Goal: Task Accomplishment & Management: Manage account settings

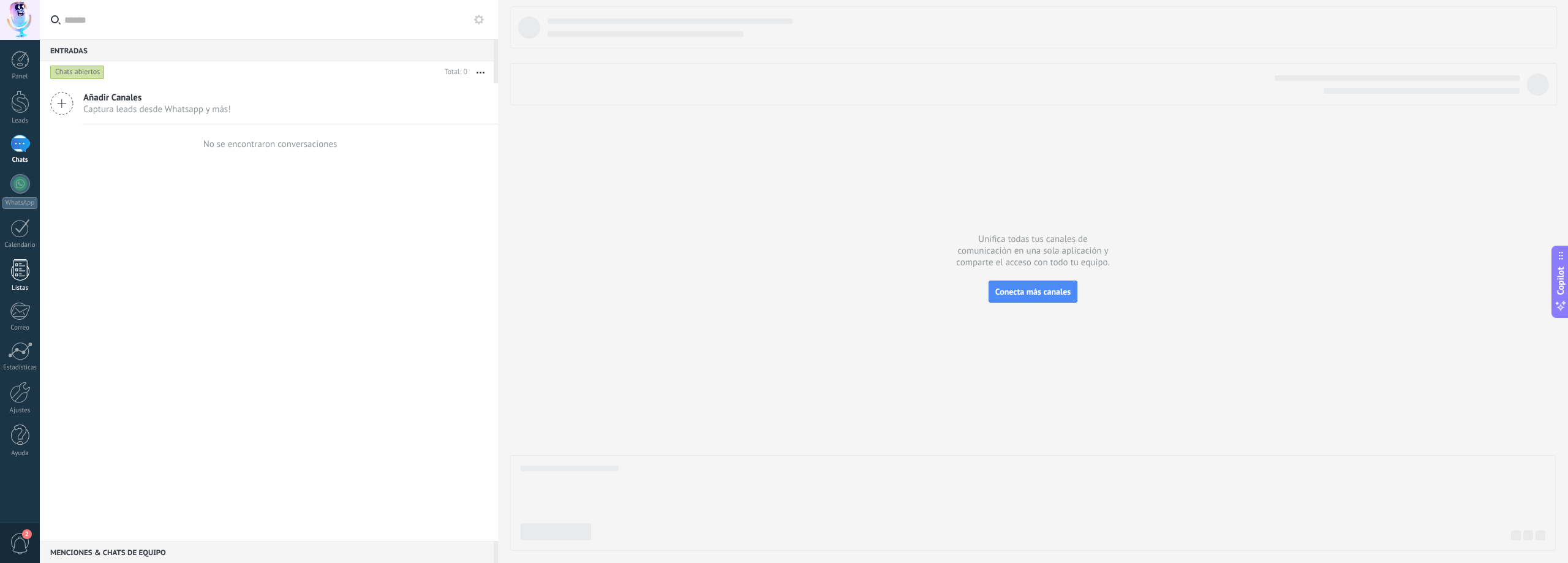
click at [32, 278] on link "Listas" at bounding box center [20, 276] width 40 height 33
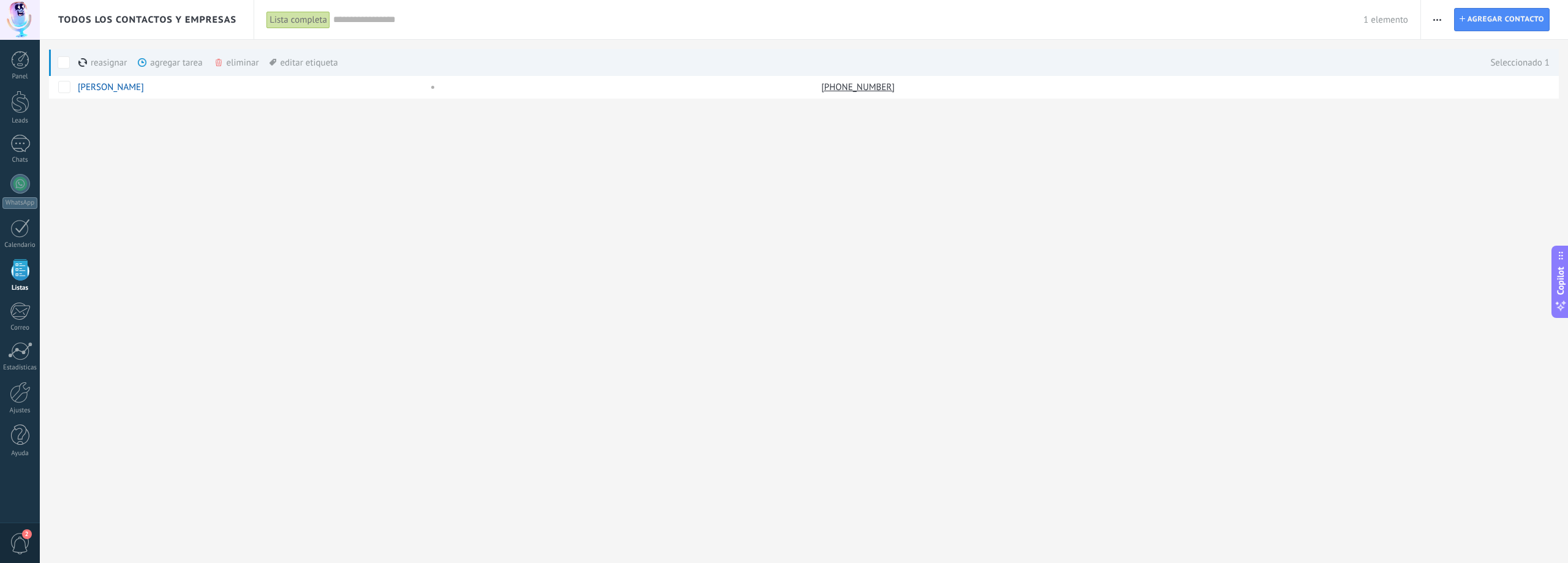
click at [249, 65] on div "eliminar màs" at bounding box center [257, 62] width 87 height 27
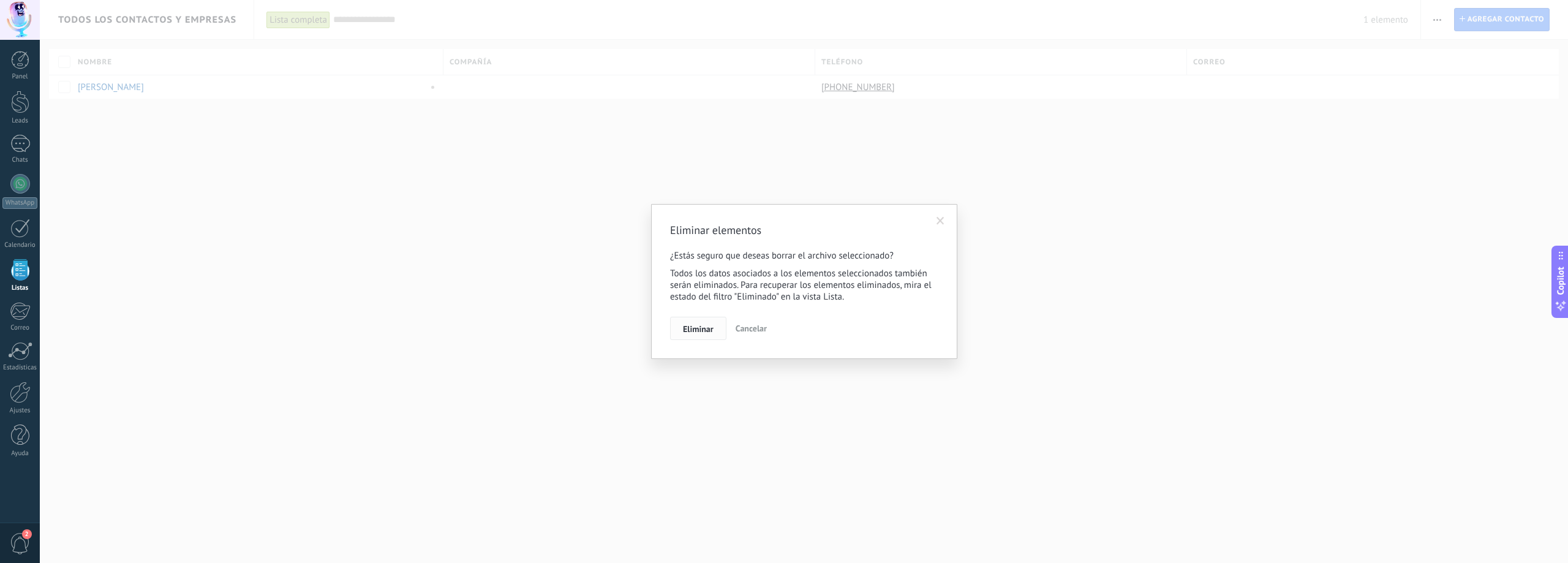
click at [718, 333] on button "Eliminar" at bounding box center [698, 328] width 56 height 23
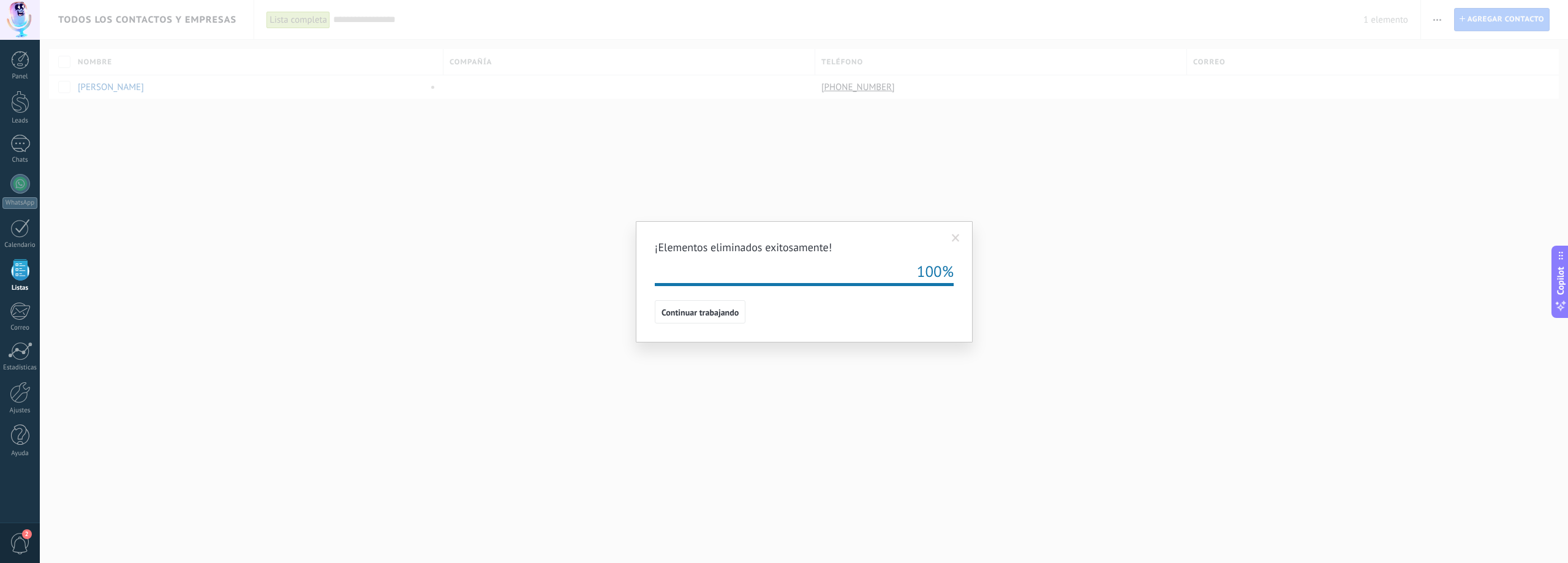
click at [732, 316] on span "Continuar trabajando" at bounding box center [700, 313] width 77 height 8
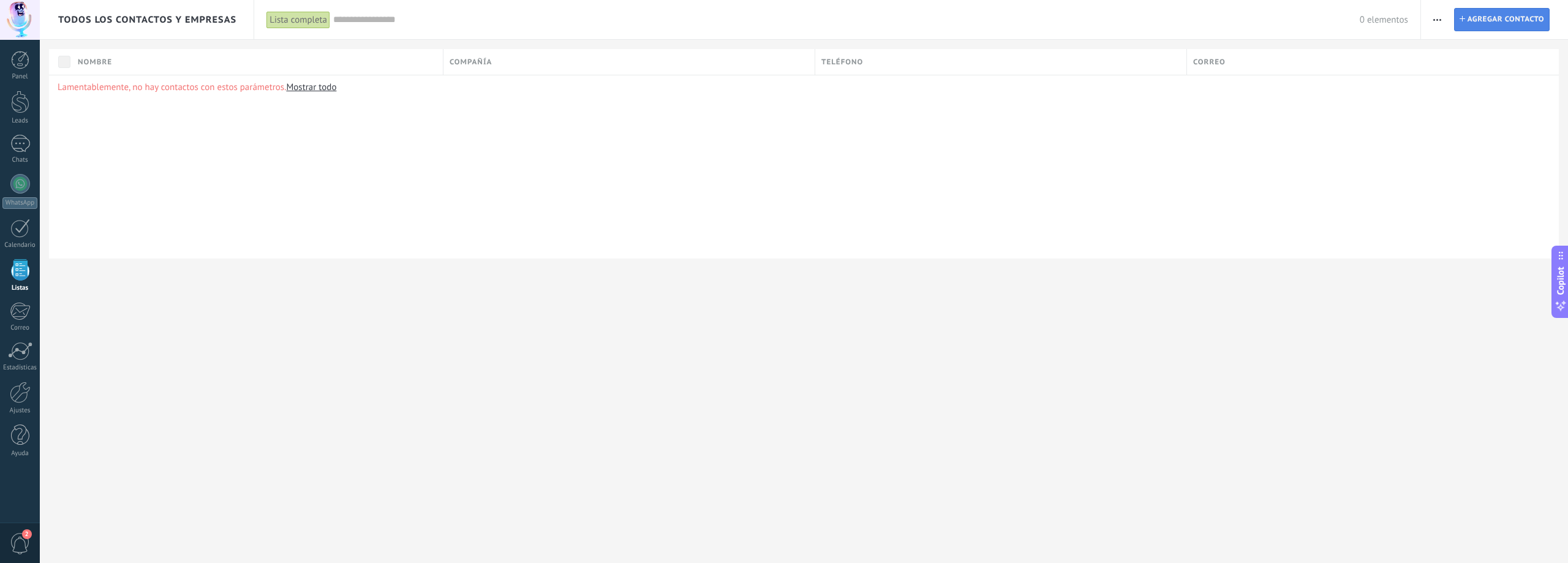
click at [1492, 21] on span "Agregar contacto" at bounding box center [1506, 19] width 76 height 22
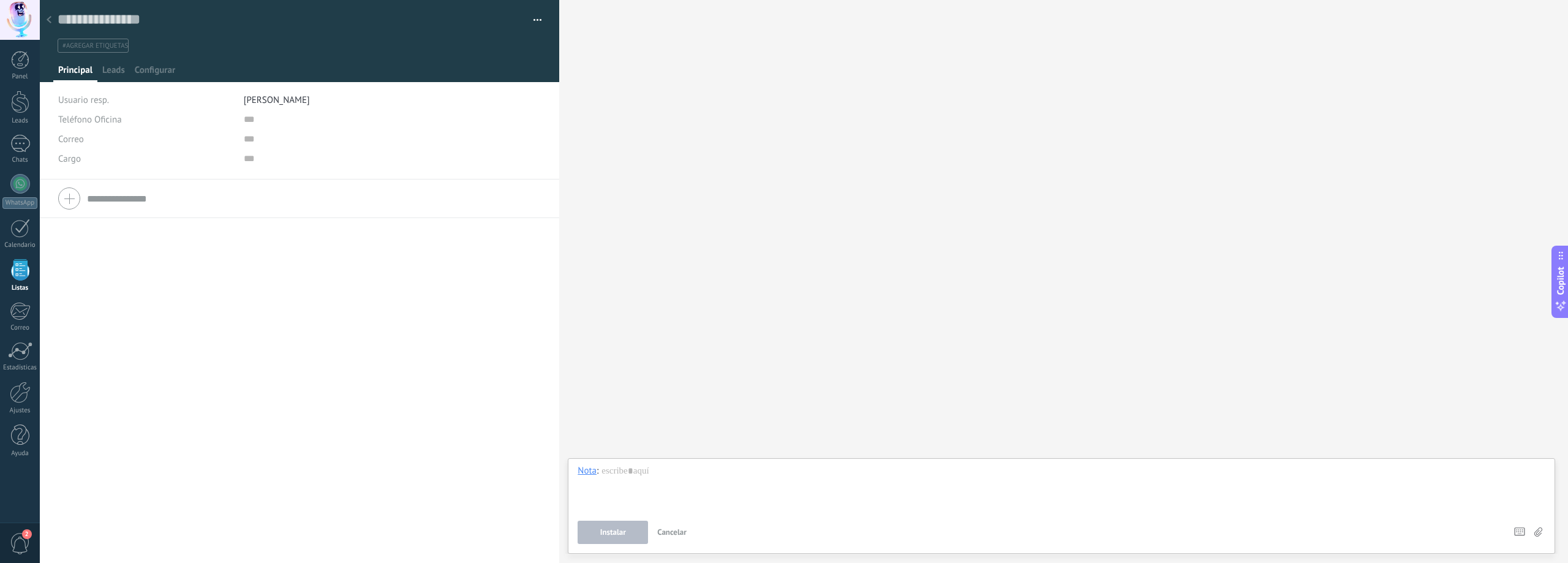
click at [49, 18] on use at bounding box center [48, 20] width 5 height 7
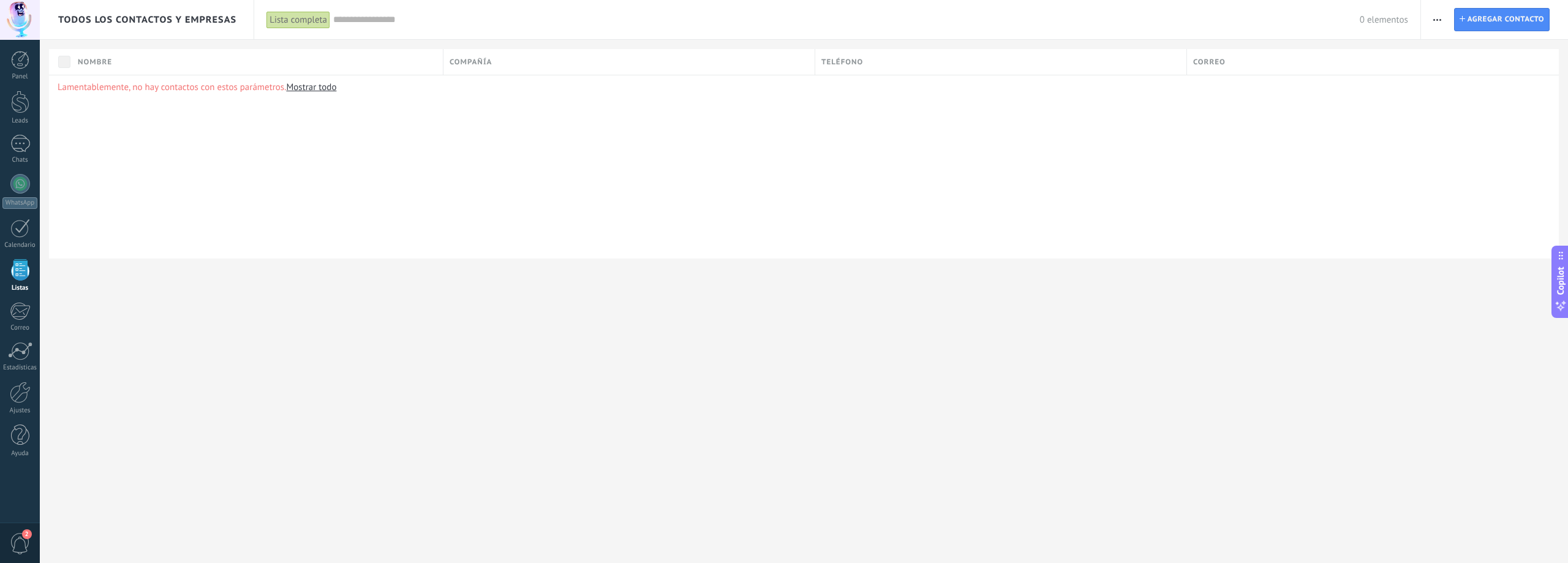
click at [1434, 22] on span "button" at bounding box center [1437, 19] width 8 height 23
click at [1478, 123] on span "Importar" at bounding box center [1461, 126] width 34 height 25
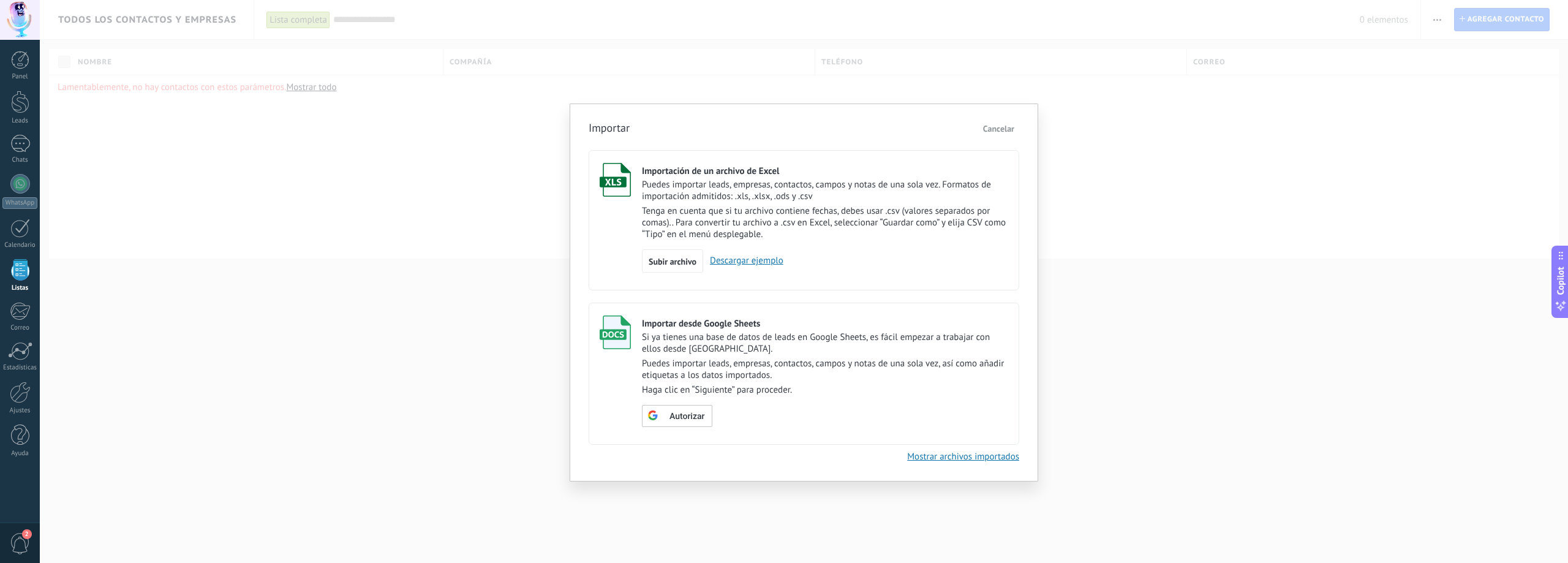
click at [1004, 130] on span "Cancelar" at bounding box center [998, 129] width 32 height 11
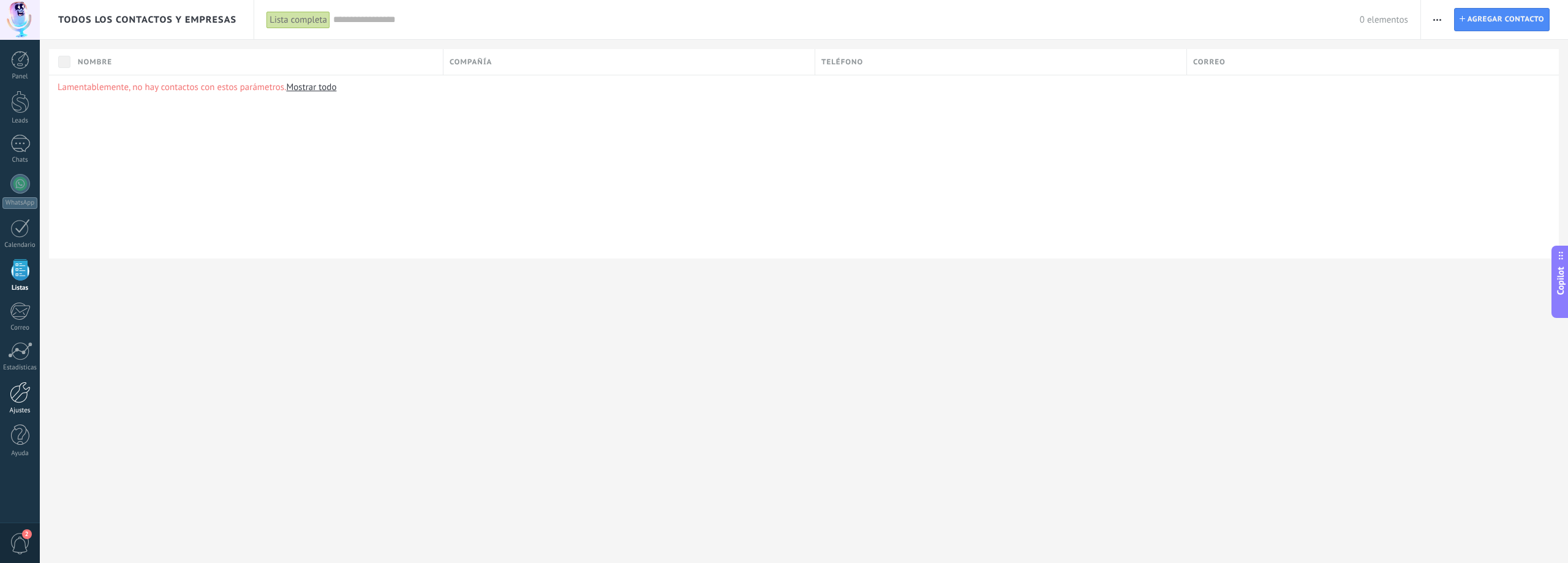
click at [10, 393] on div at bounding box center [20, 393] width 21 height 22
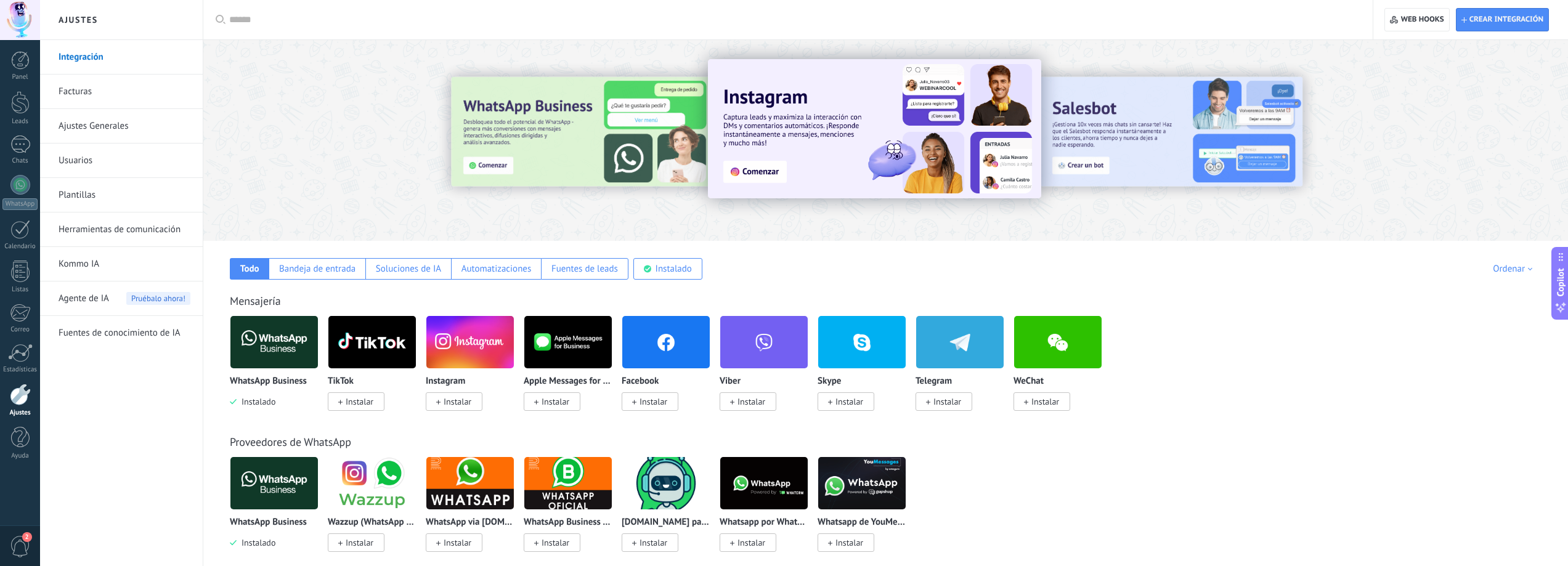
click at [282, 345] on img at bounding box center [274, 342] width 87 height 60
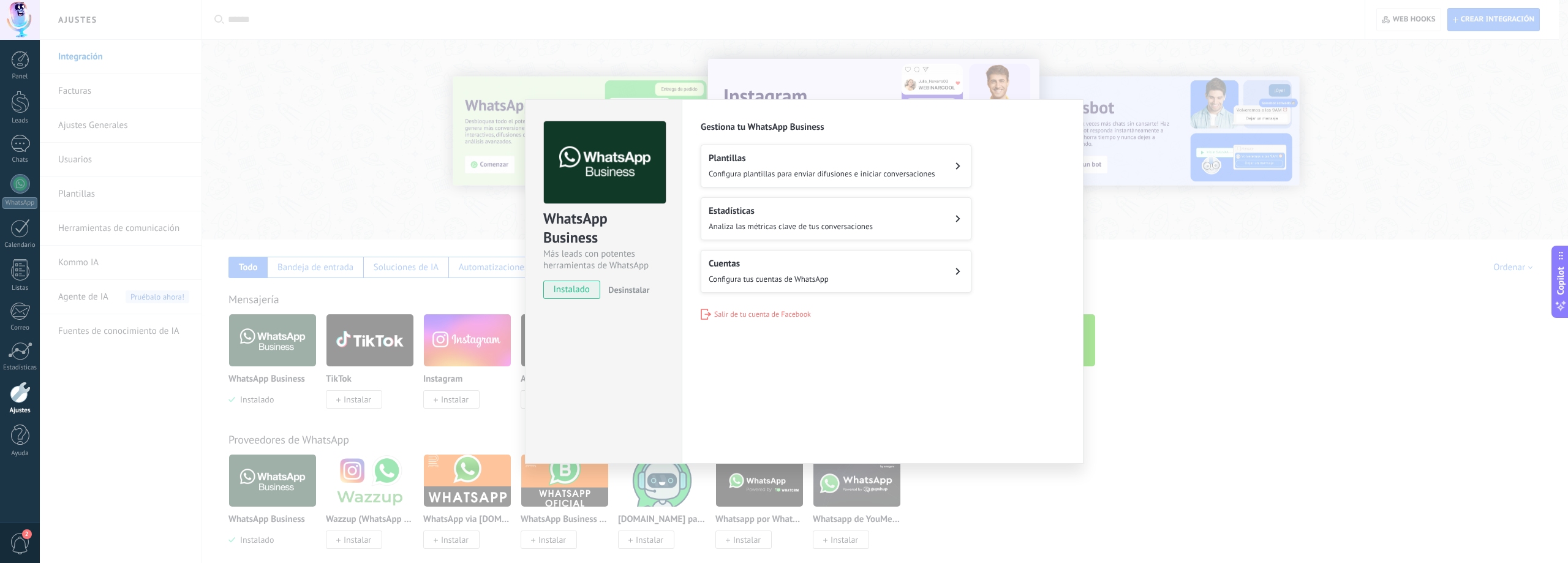
click at [865, 271] on button "Cuentas Configura tus cuentas de WhatsApp" at bounding box center [836, 271] width 270 height 43
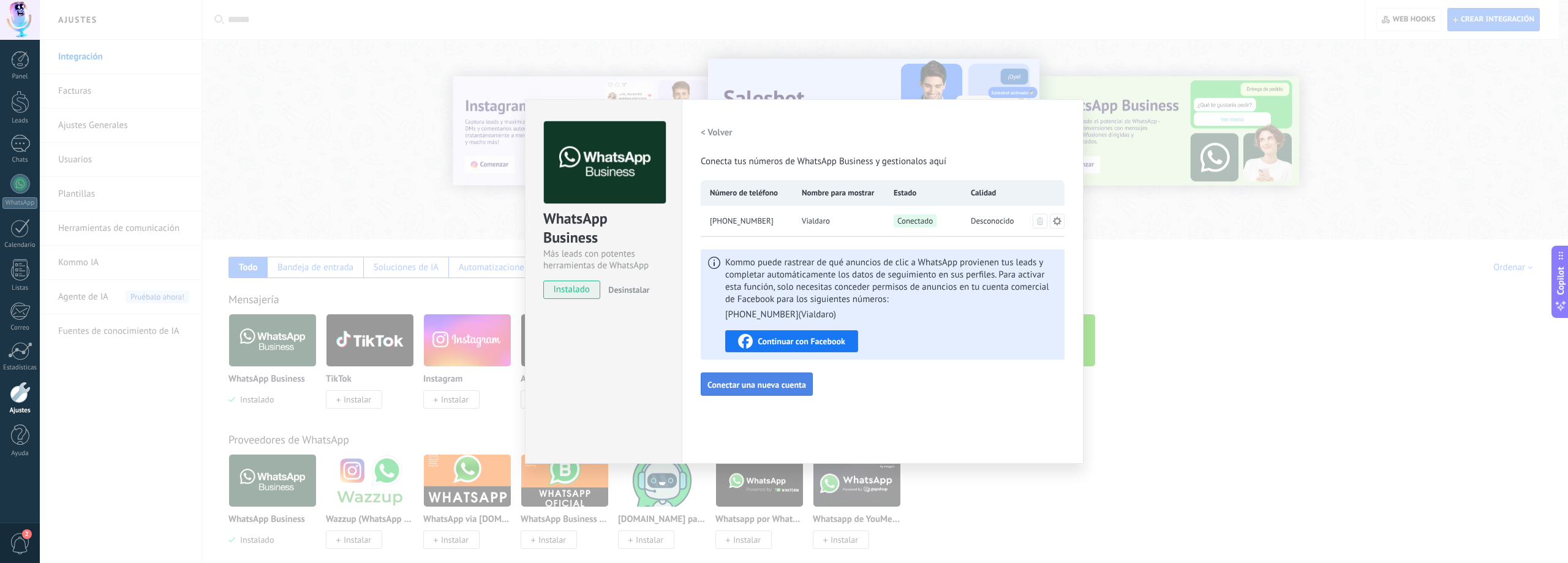
click at [744, 387] on span "Conectar una nueva cuenta" at bounding box center [757, 385] width 99 height 8
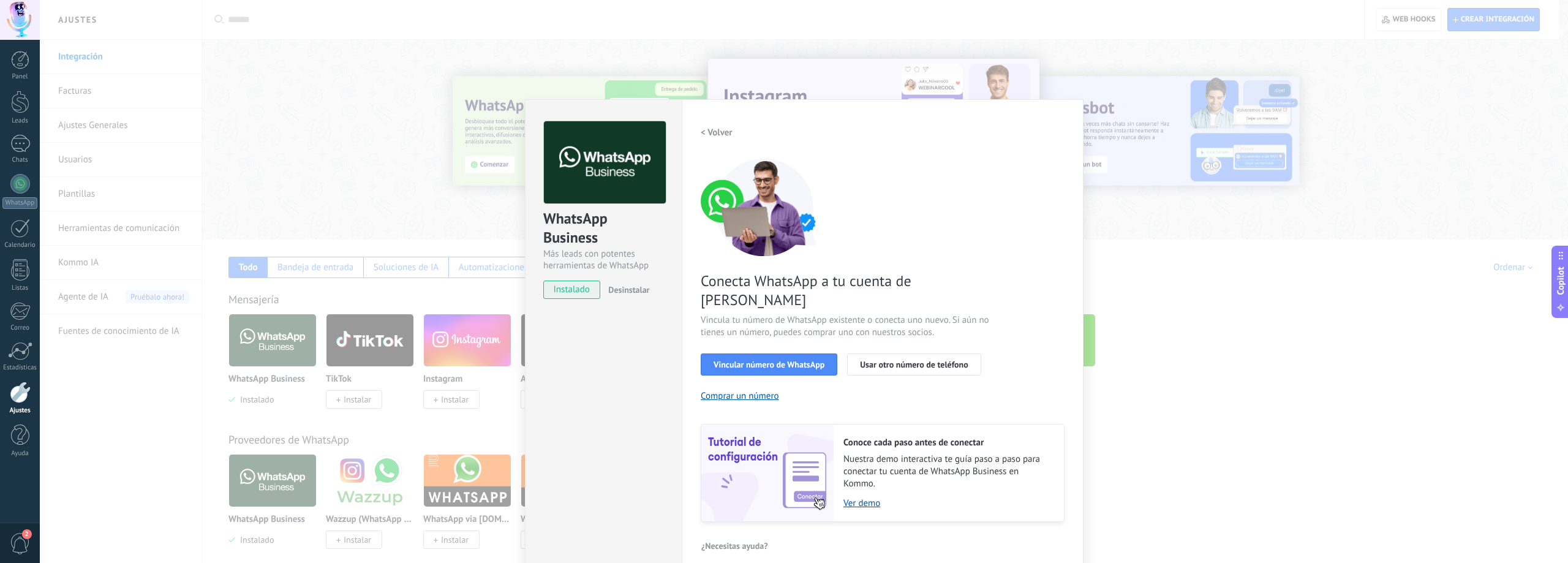
click at [495, 137] on div "WhatsApp Business Más leads con potentes herramientas de WhatsApp instalado Des…" at bounding box center [804, 281] width 1528 height 563
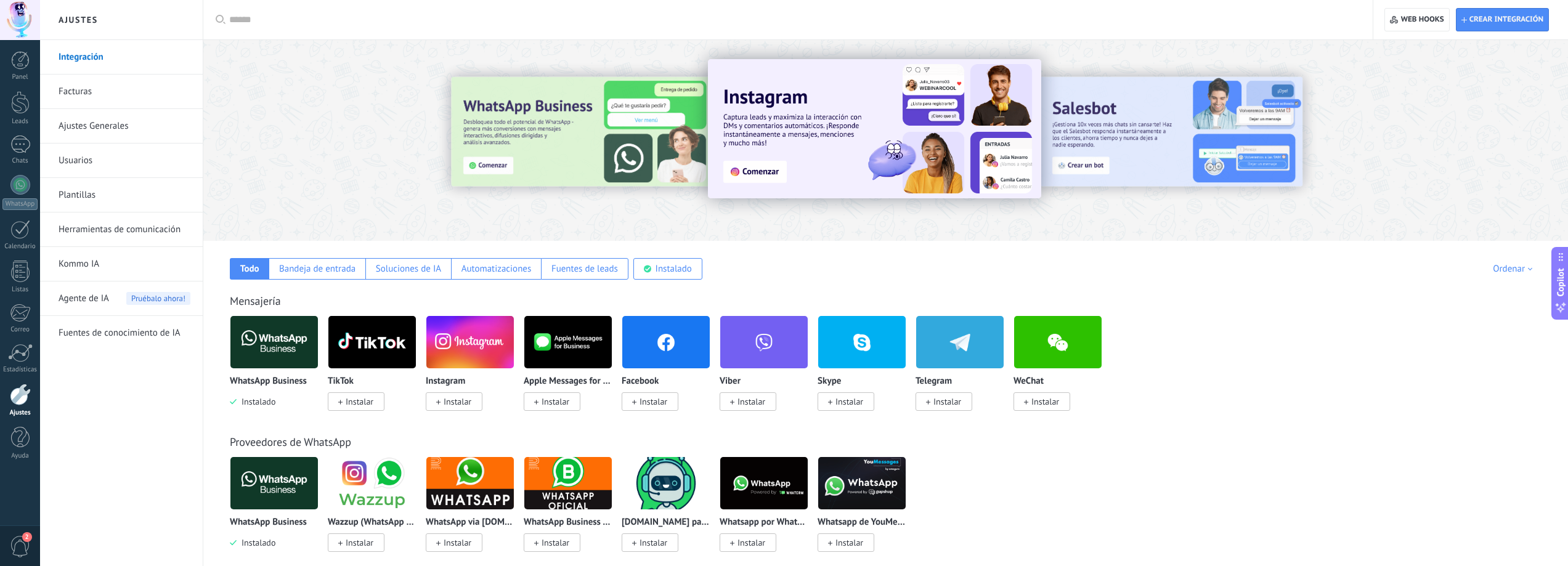
click at [65, 154] on link "Usuarios" at bounding box center [124, 161] width 132 height 35
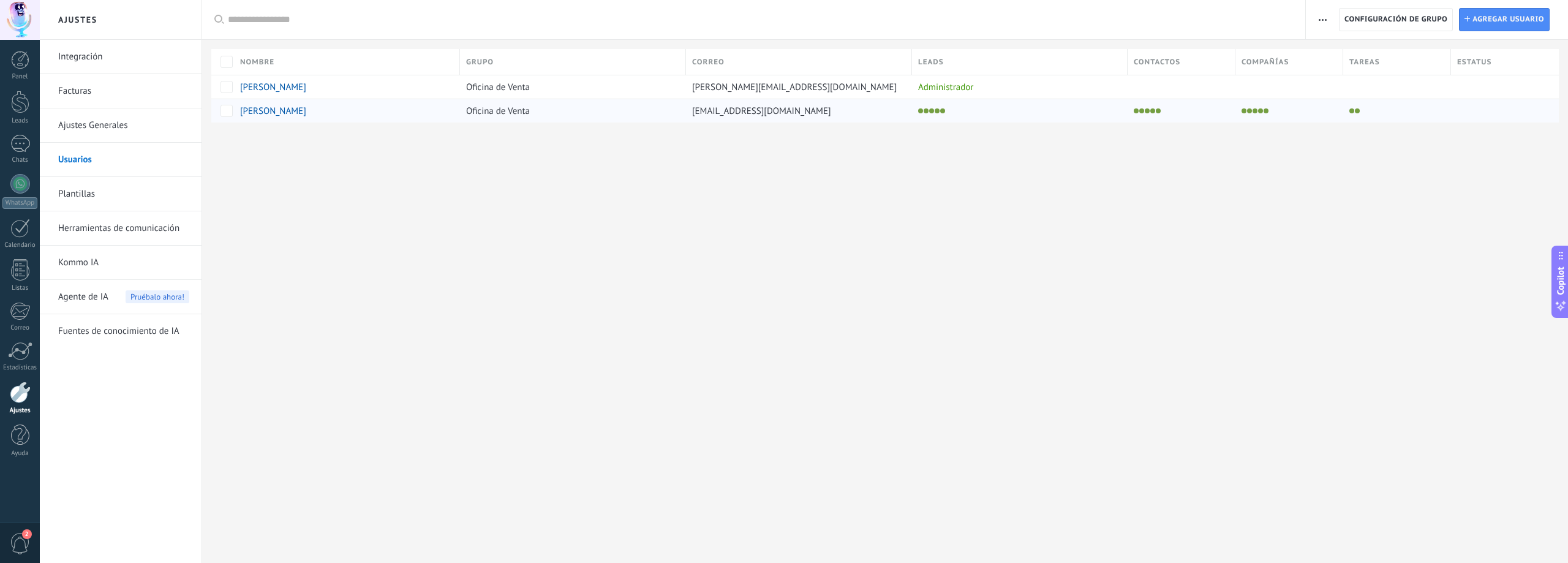
click at [298, 114] on span "[PERSON_NAME]" at bounding box center [273, 111] width 66 height 12
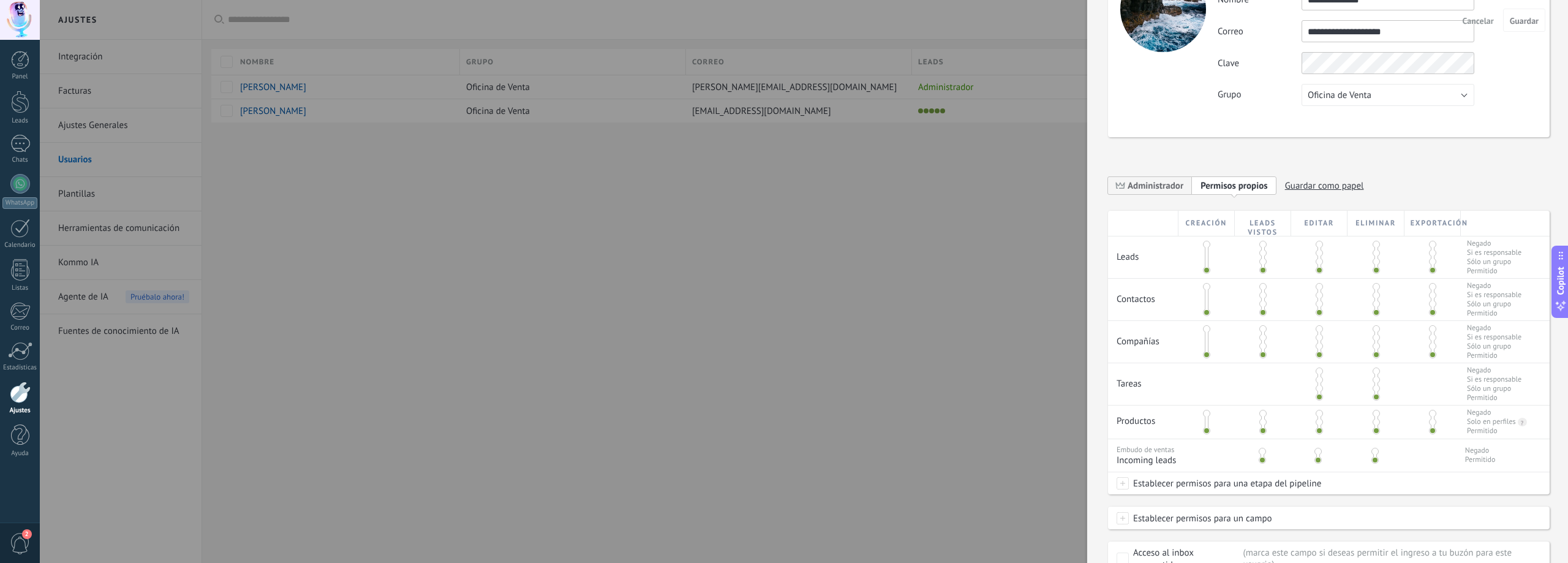
scroll to position [186, 0]
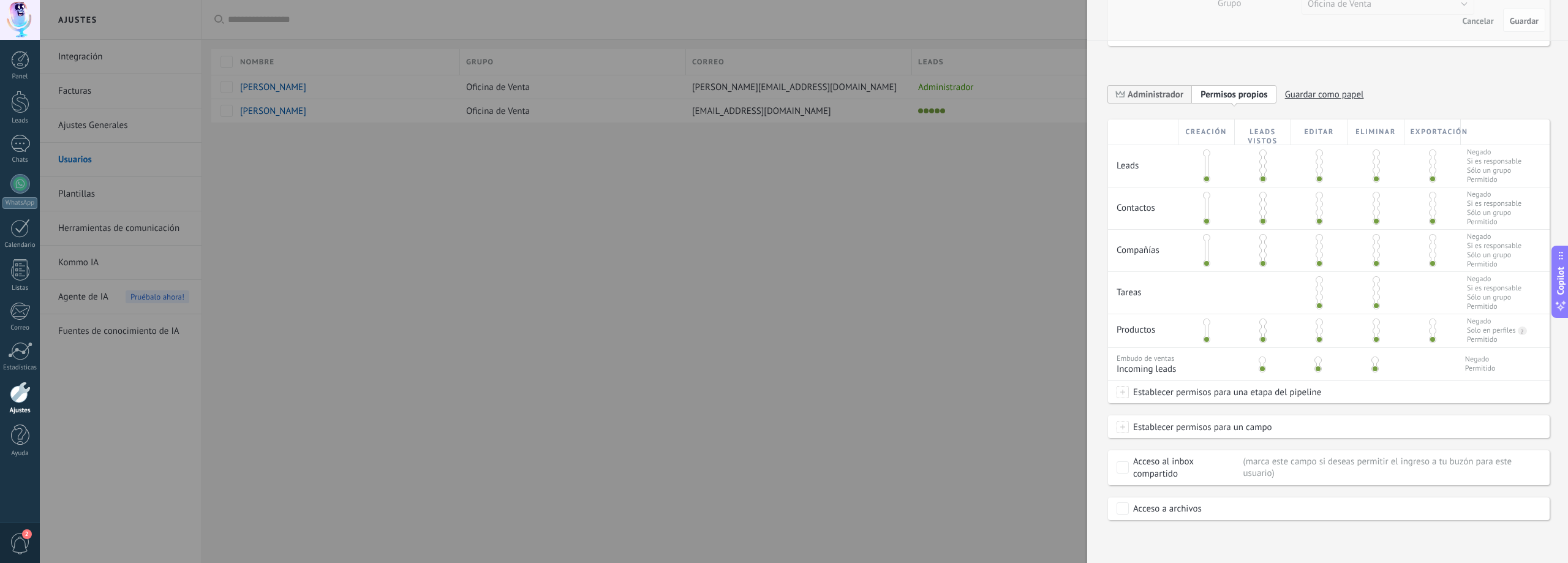
click at [1223, 390] on span "Establecer permisos para una etapa del pipeline" at bounding box center [1225, 392] width 193 height 22
click at [1087, 376] on div at bounding box center [804, 281] width 1528 height 563
click at [1174, 429] on span "Establecer permisos para un campo" at bounding box center [1200, 427] width 144 height 22
click at [1153, 538] on div "**********" at bounding box center [1328, 281] width 481 height 563
click at [1160, 514] on div "Acceso a archivos" at bounding box center [1167, 509] width 69 height 12
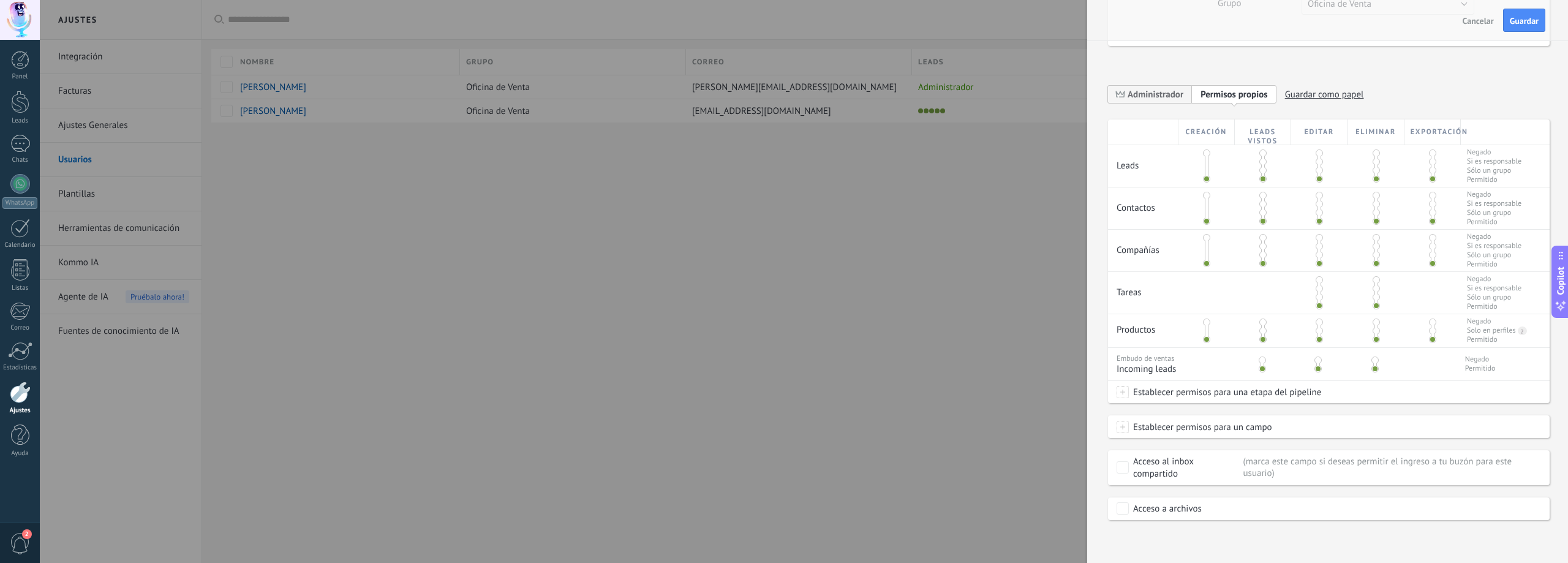
click at [1160, 514] on div "Acceso a archivos" at bounding box center [1167, 509] width 69 height 12
click at [952, 252] on div at bounding box center [784, 281] width 1568 height 563
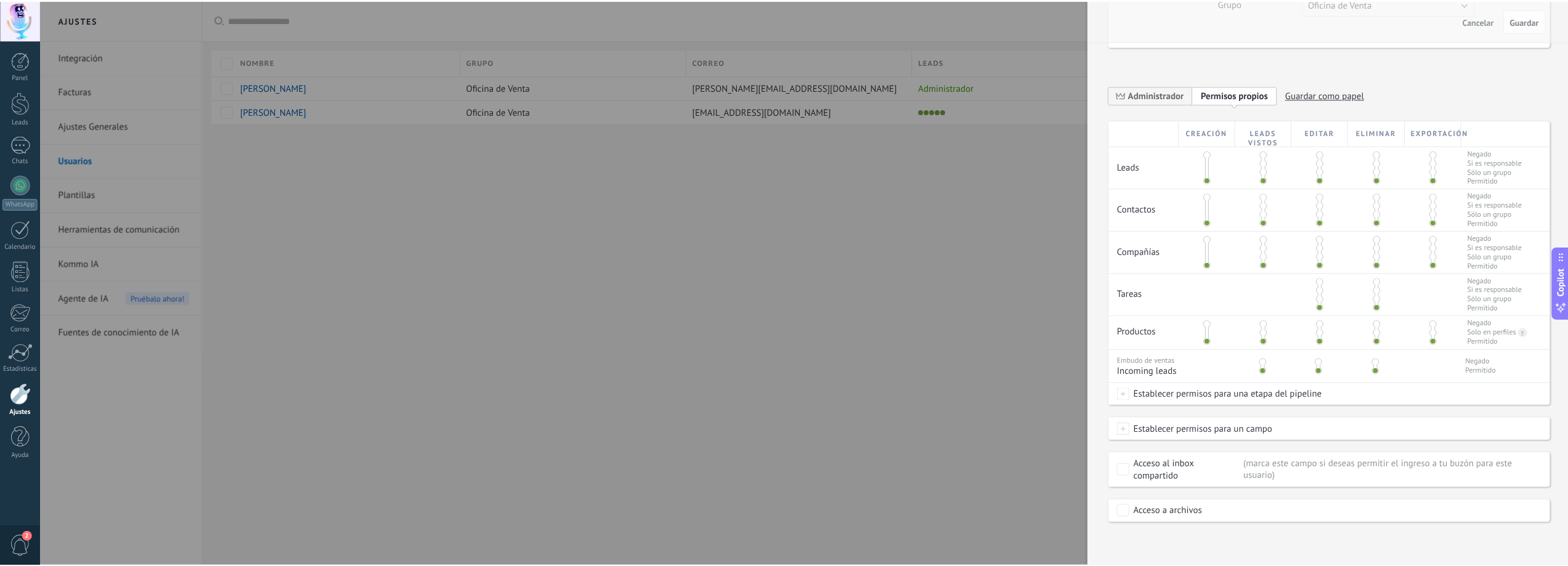
scroll to position [0, 0]
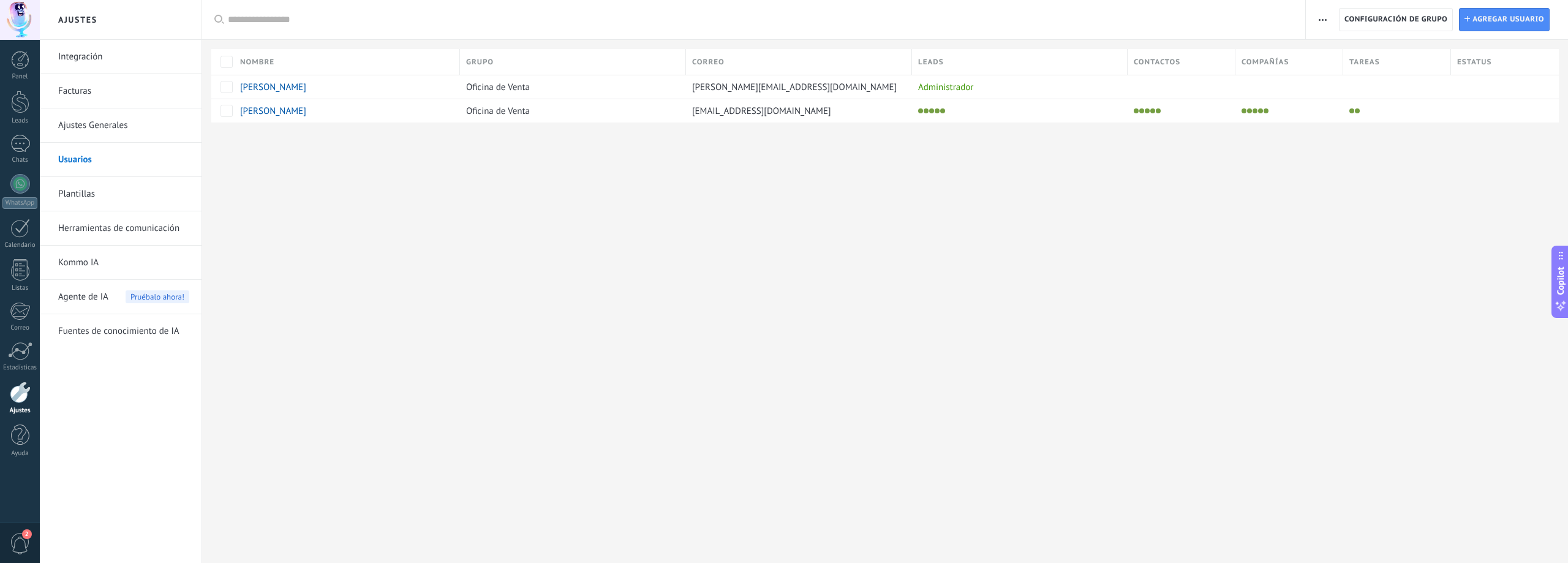
click at [1319, 17] on span "button" at bounding box center [1322, 19] width 8 height 23
click at [1143, 220] on div "Ajustes Integración Facturas Ajustes Generales Usuarios Plantillas Herramientas…" at bounding box center [804, 281] width 1528 height 563
click at [144, 58] on link "Integración" at bounding box center [123, 57] width 131 height 34
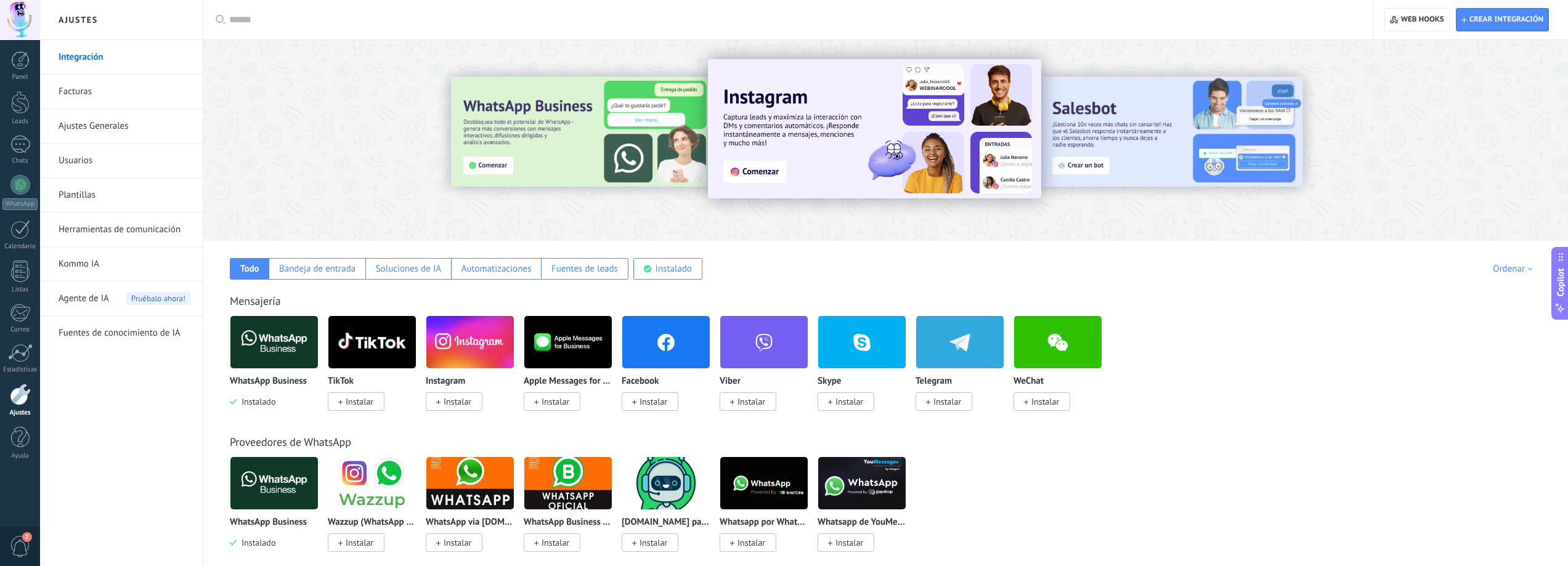
click at [140, 98] on link "Facturas" at bounding box center [124, 92] width 132 height 35
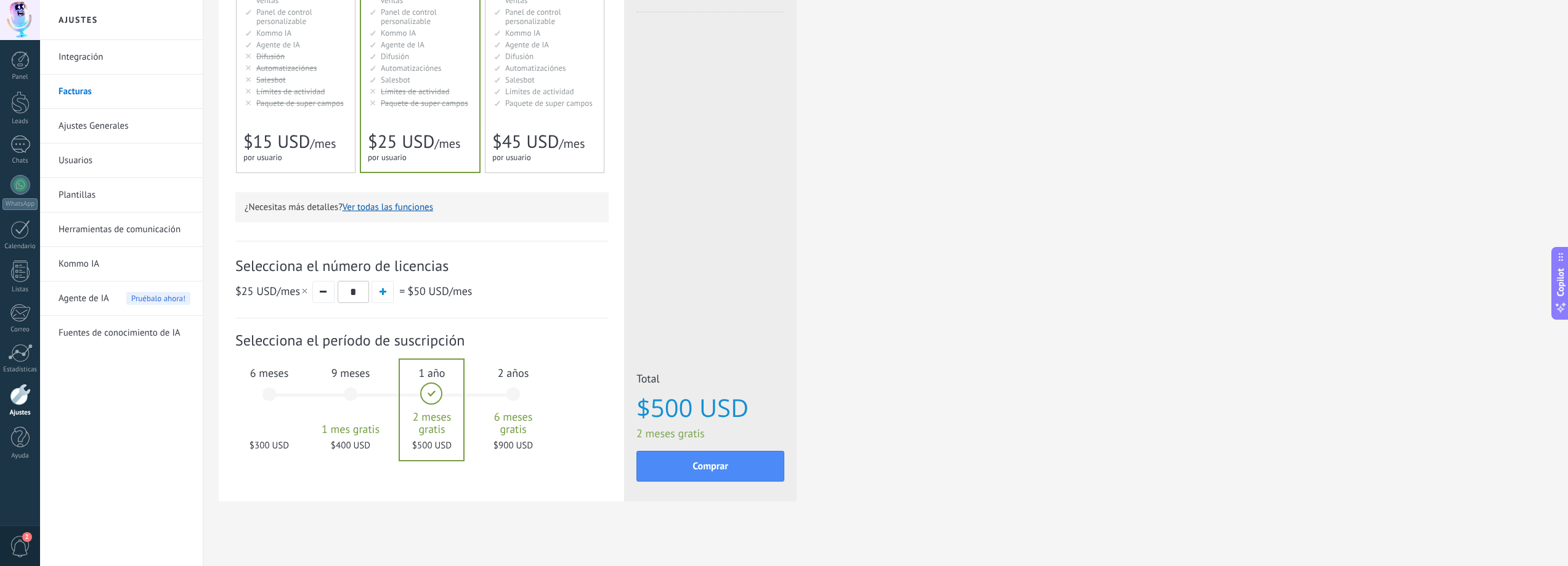
scroll to position [223, 0]
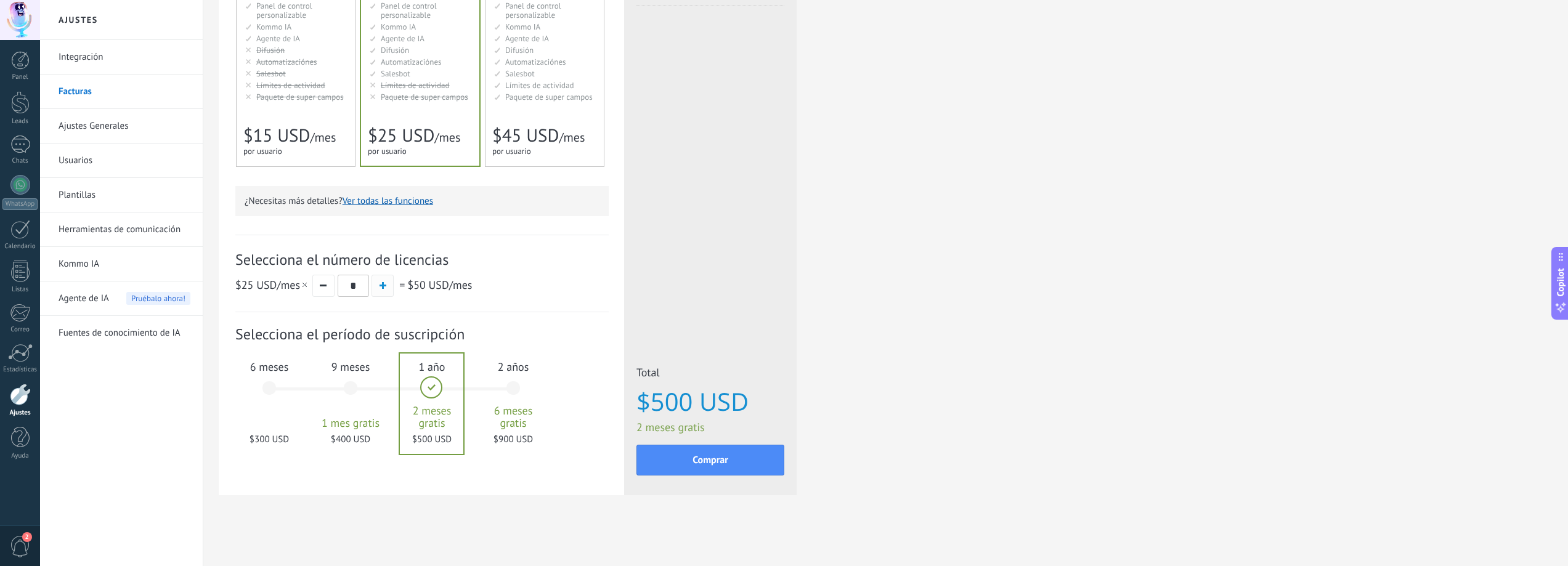
click at [380, 291] on button "button" at bounding box center [382, 285] width 22 height 22
click at [319, 288] on button "button" at bounding box center [323, 285] width 22 height 22
type input "*"
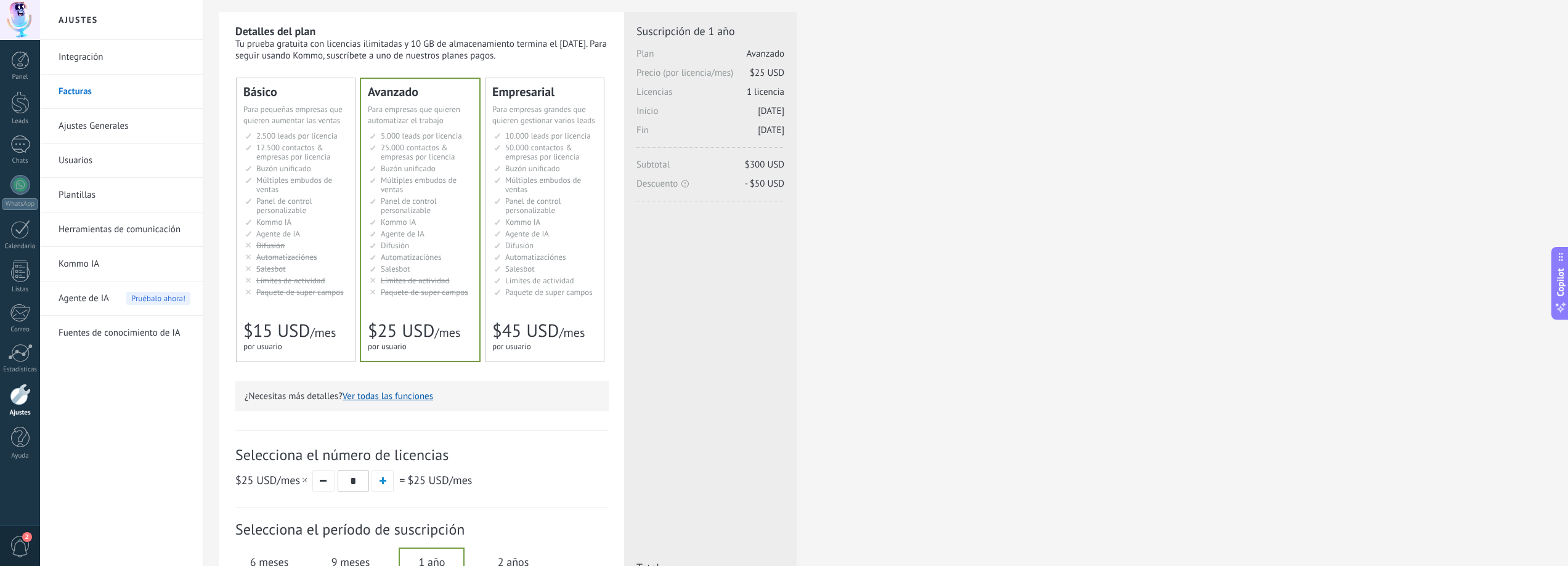
scroll to position [0, 0]
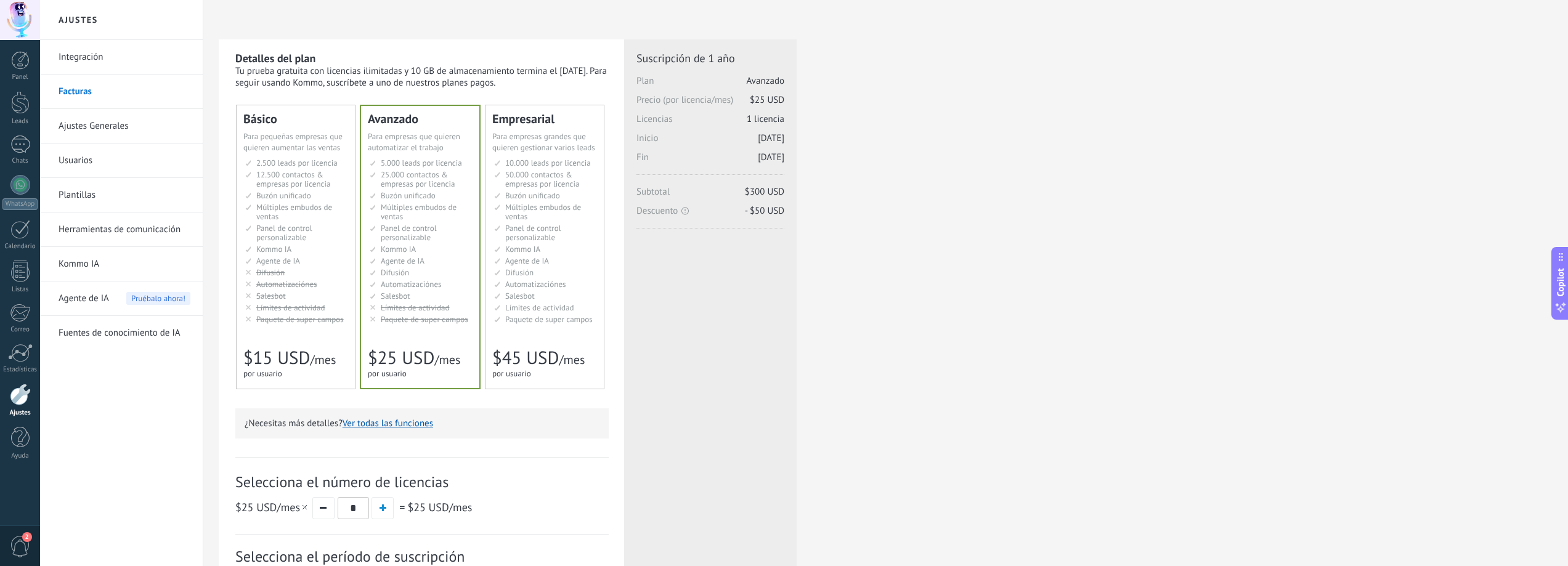
click at [164, 130] on link "Ajustes Generales" at bounding box center [124, 126] width 132 height 35
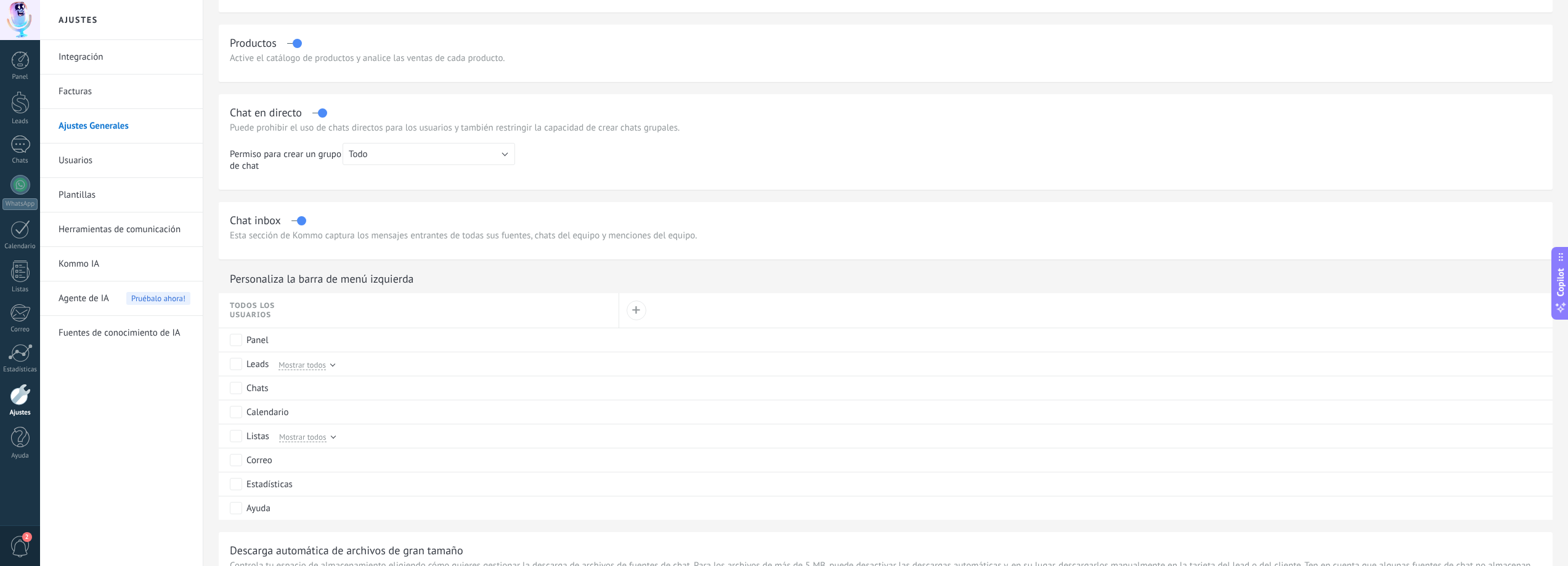
scroll to position [370, 0]
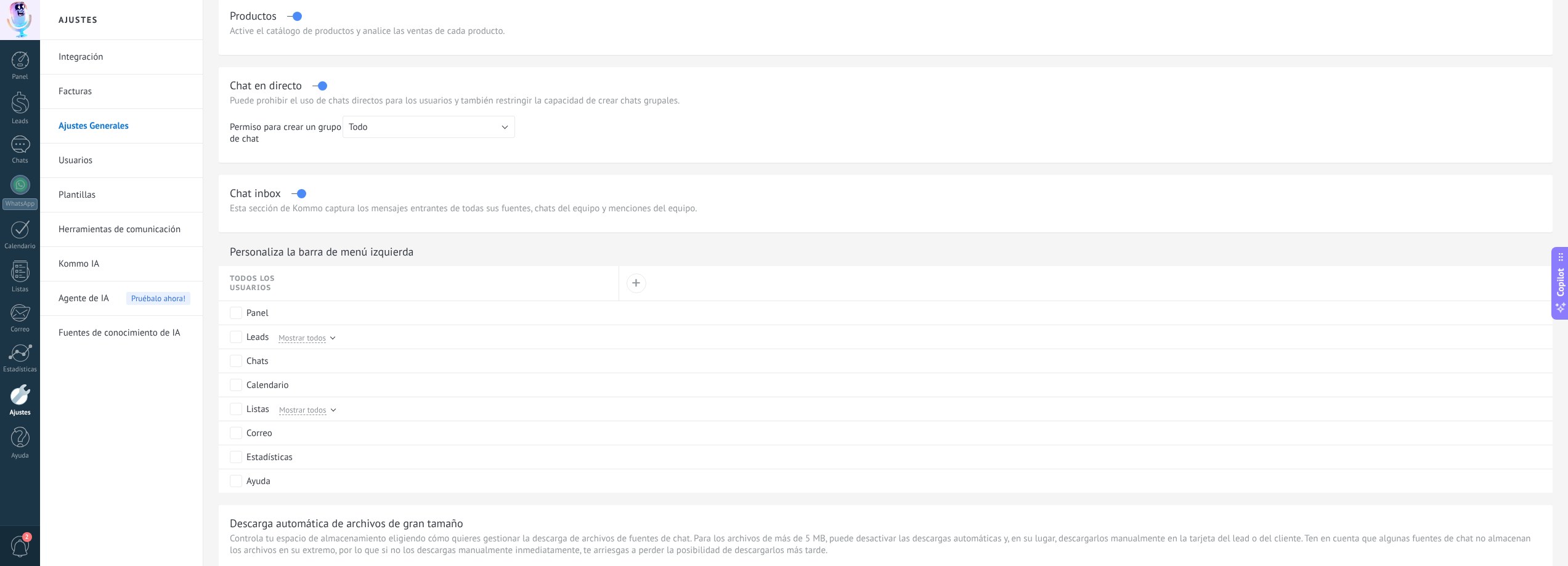
click at [150, 156] on link "Usuarios" at bounding box center [124, 161] width 132 height 35
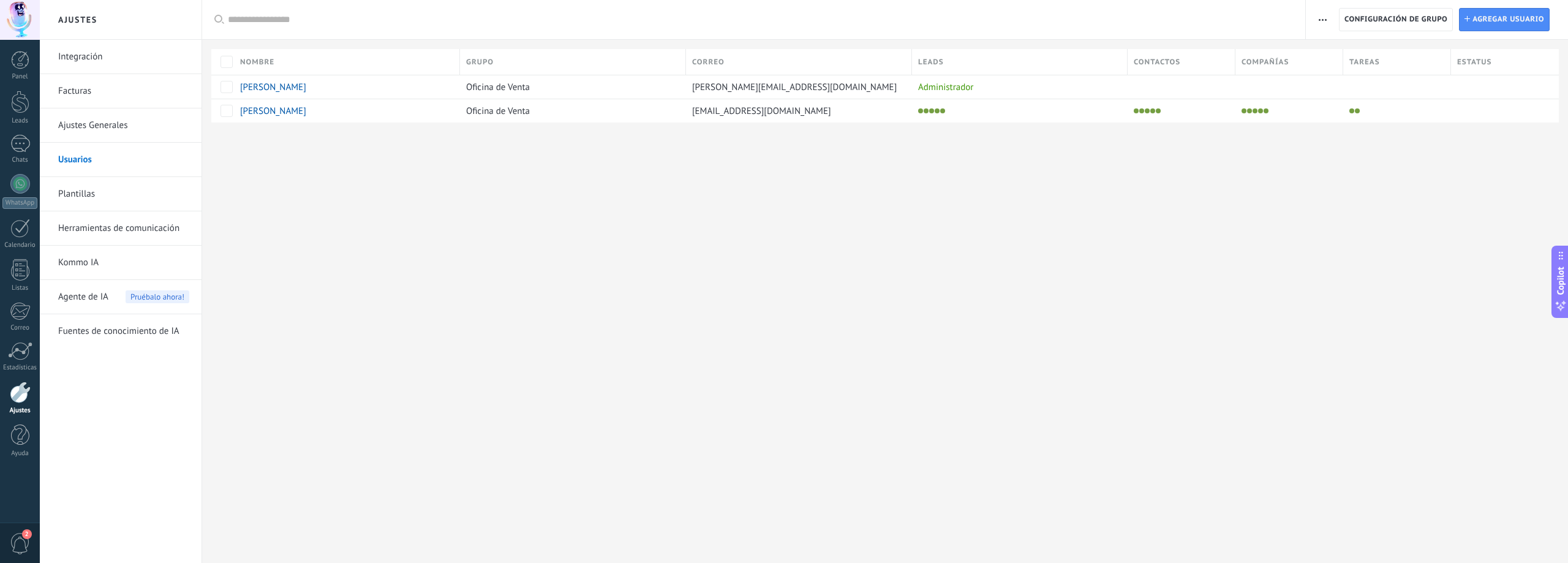
click at [137, 194] on link "Plantillas" at bounding box center [123, 194] width 131 height 34
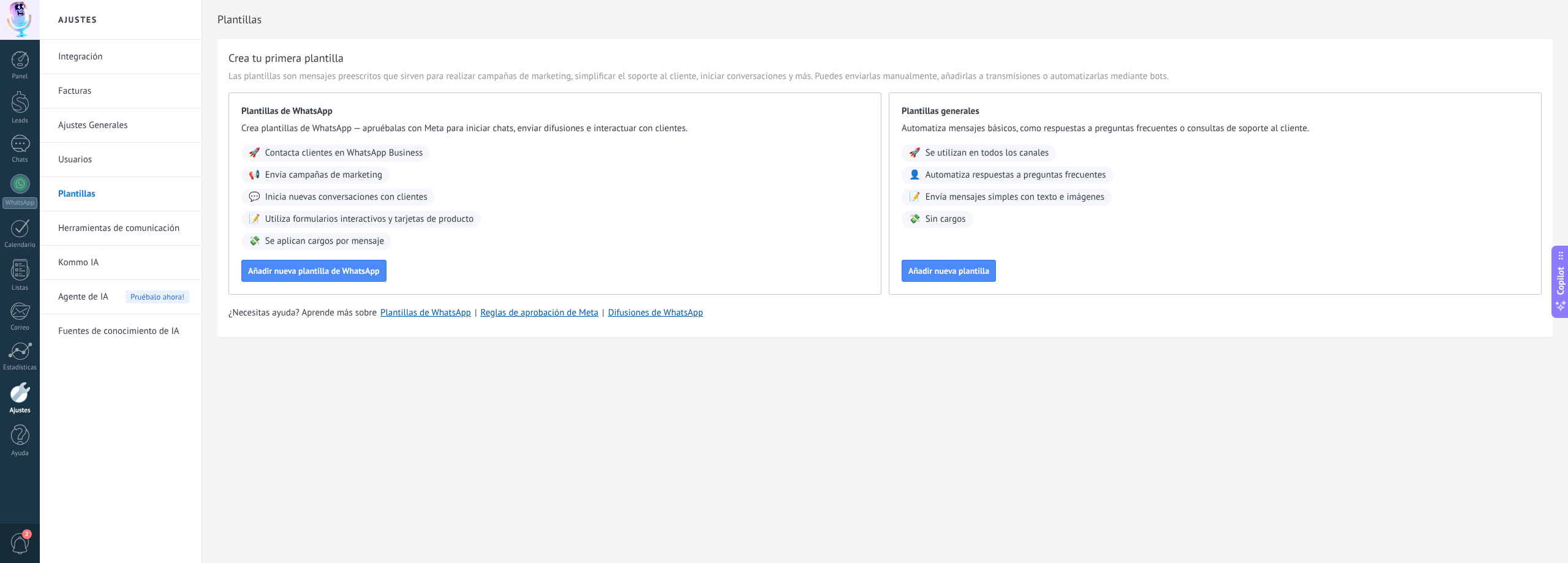
click at [114, 231] on link "Herramientas de comunicación" at bounding box center [123, 229] width 131 height 34
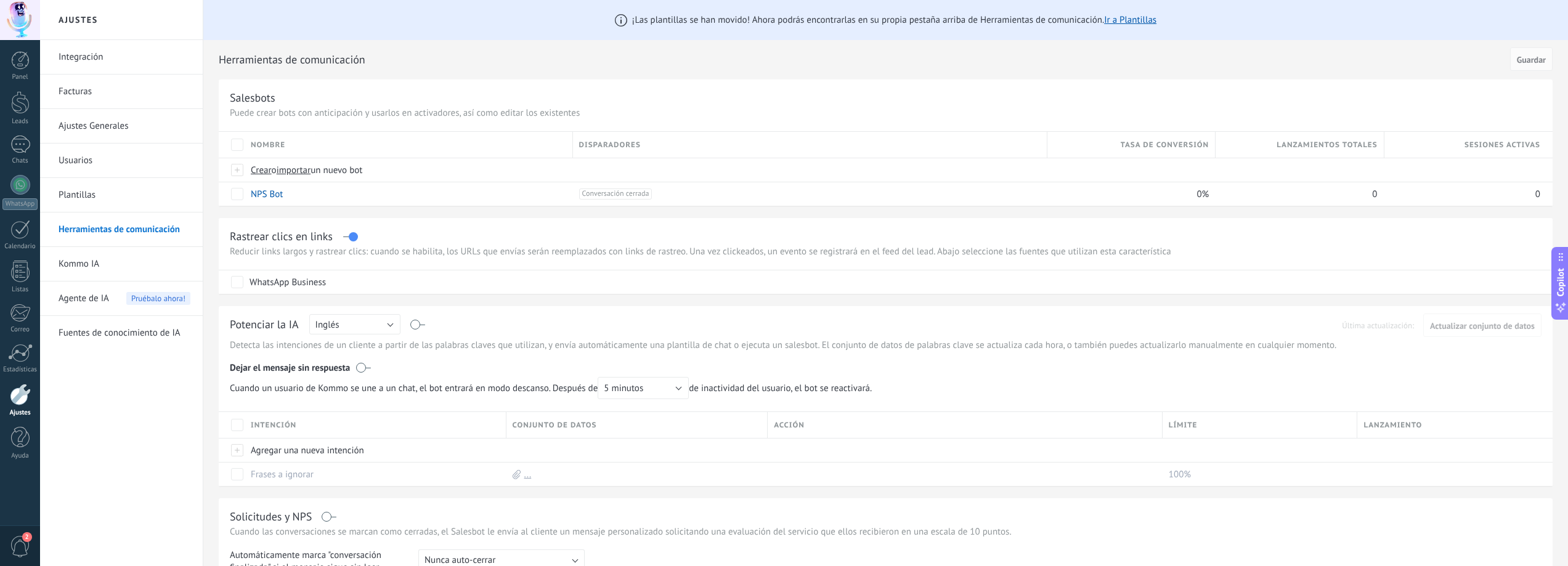
click at [123, 259] on link "Kommo IA" at bounding box center [124, 264] width 132 height 35
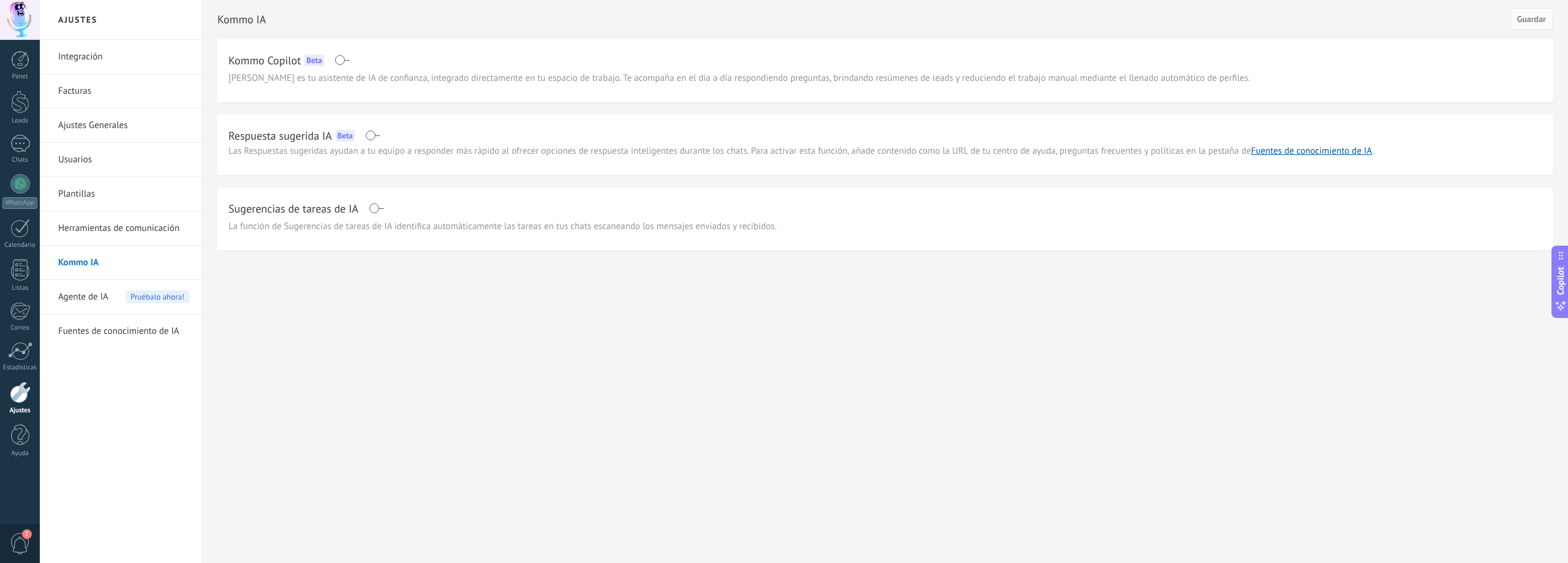
click at [62, 297] on span "Agente de IA" at bounding box center [83, 297] width 50 height 34
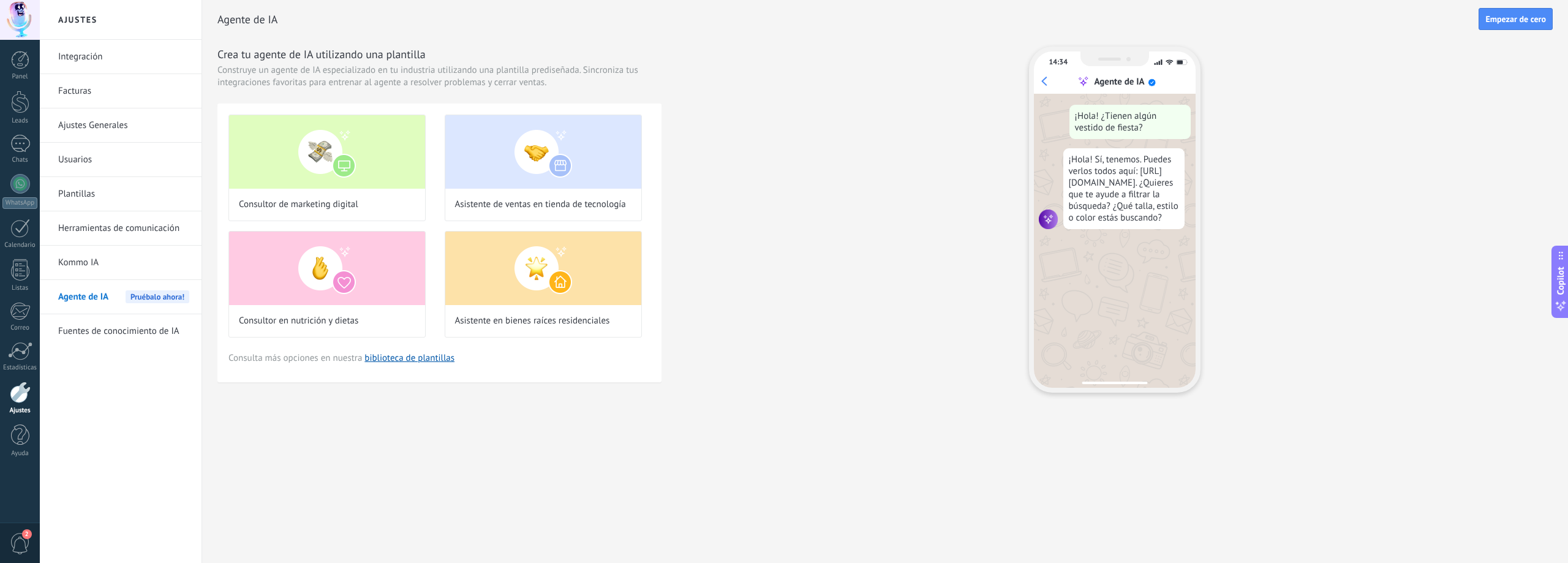
click at [76, 337] on link "Fuentes de conocimiento de IA" at bounding box center [123, 331] width 131 height 34
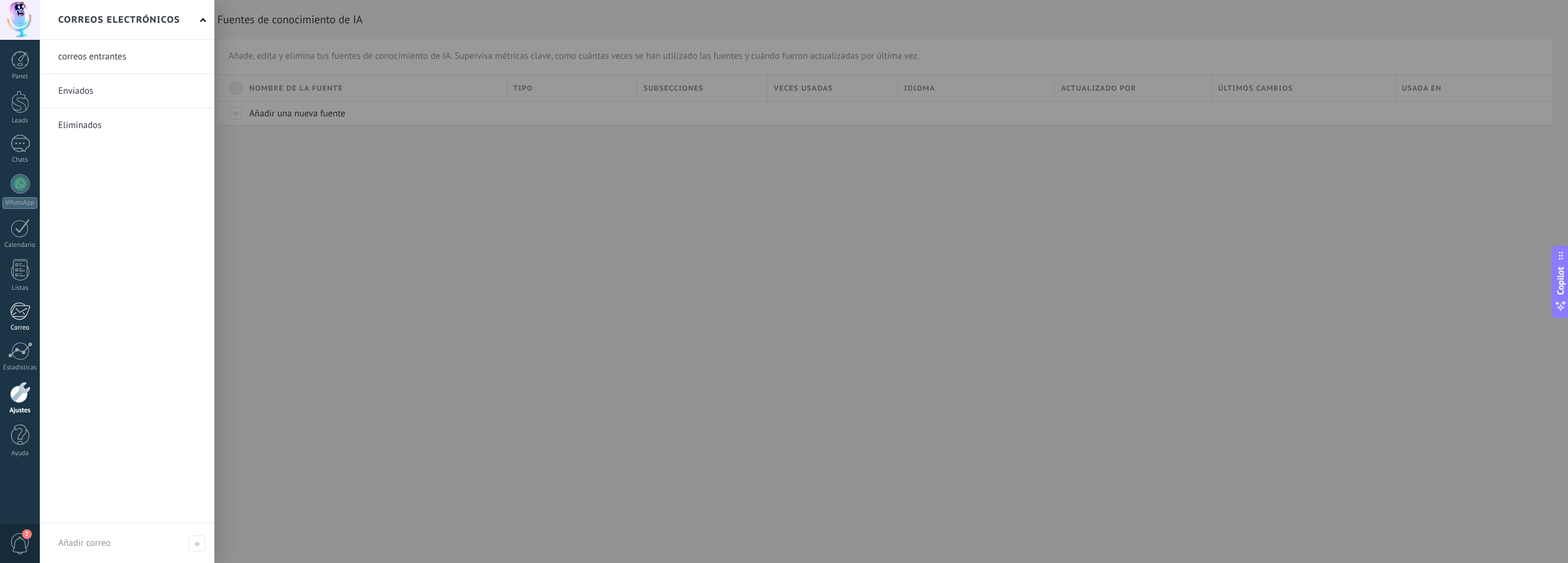
click at [22, 322] on link "Correo" at bounding box center [20, 317] width 40 height 30
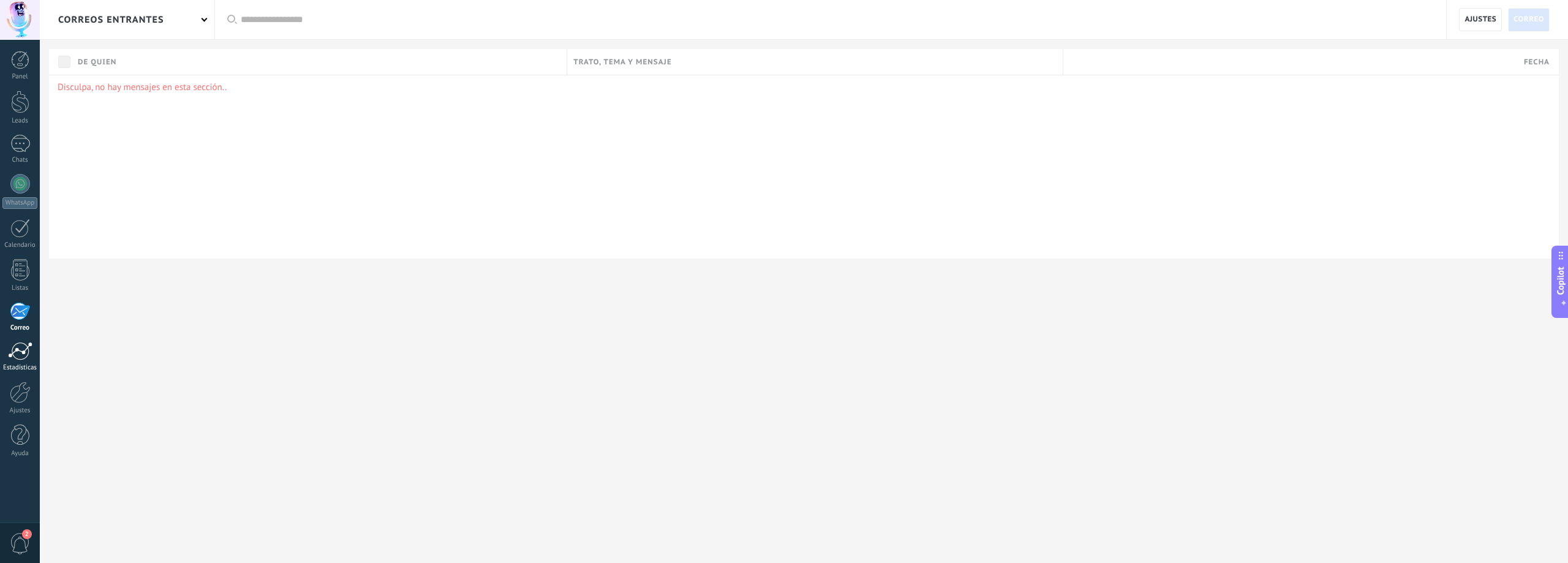
click at [22, 359] on div at bounding box center [20, 351] width 25 height 18
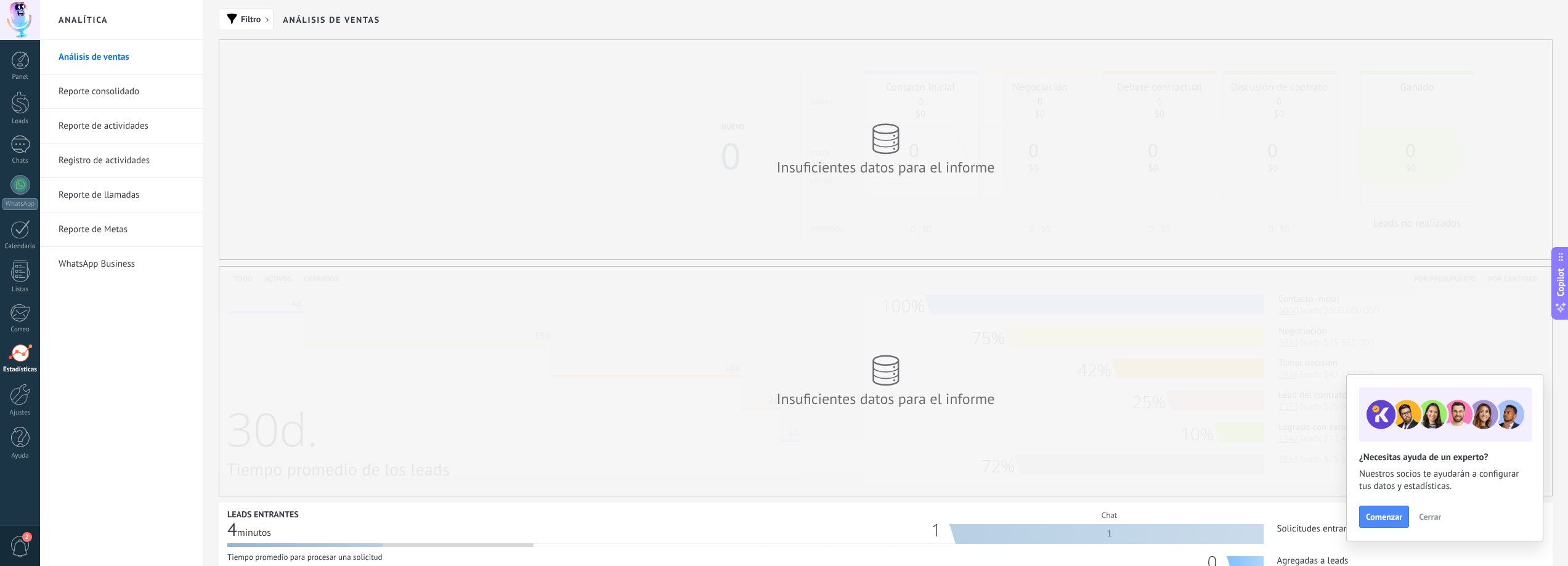
click at [158, 269] on link "WhatsApp Business" at bounding box center [124, 264] width 132 height 35
